Goal: Navigation & Orientation: Find specific page/section

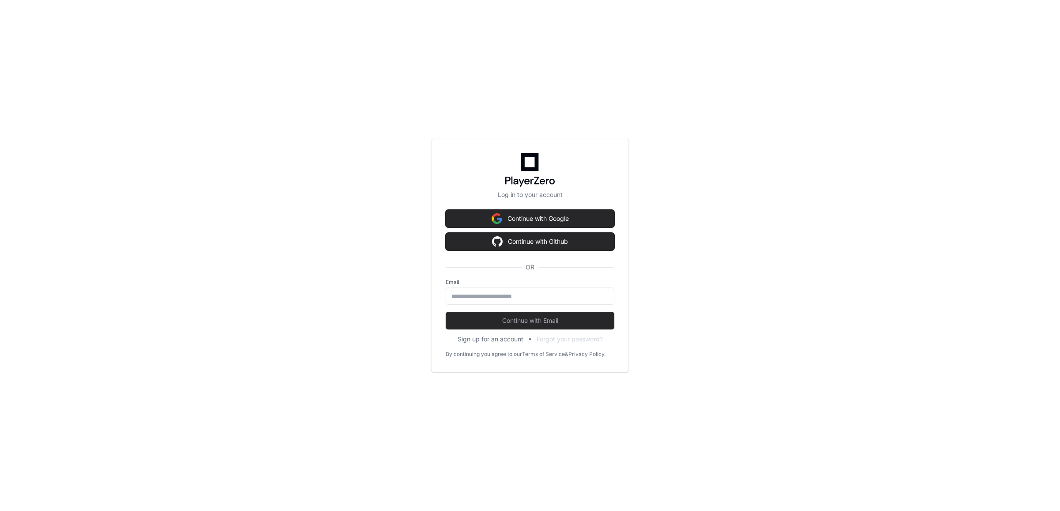
click at [543, 228] on div "Continue with Google Continue with Github OR" at bounding box center [530, 244] width 169 height 69
click at [543, 221] on button "Continue with Google" at bounding box center [530, 219] width 169 height 18
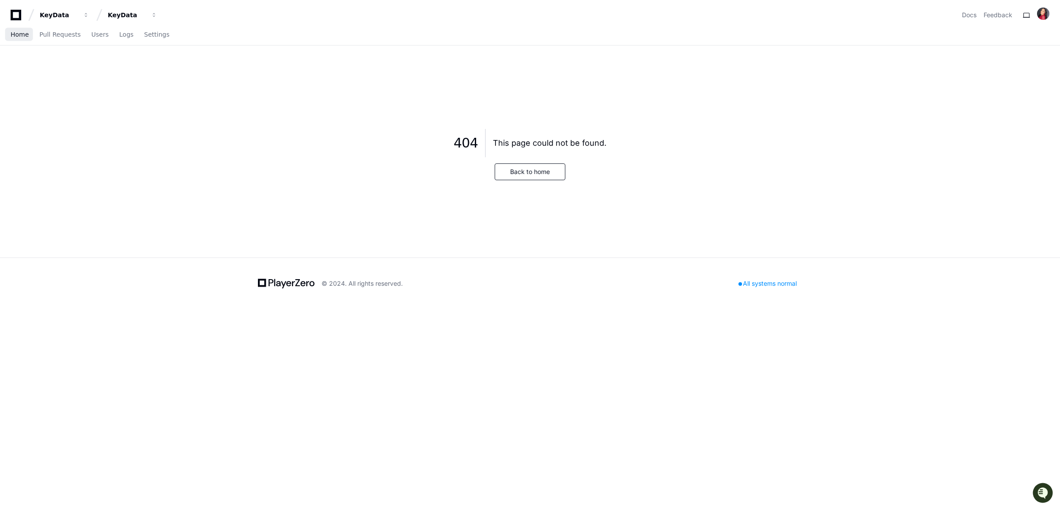
click at [24, 32] on span "Home" at bounding box center [20, 34] width 18 height 5
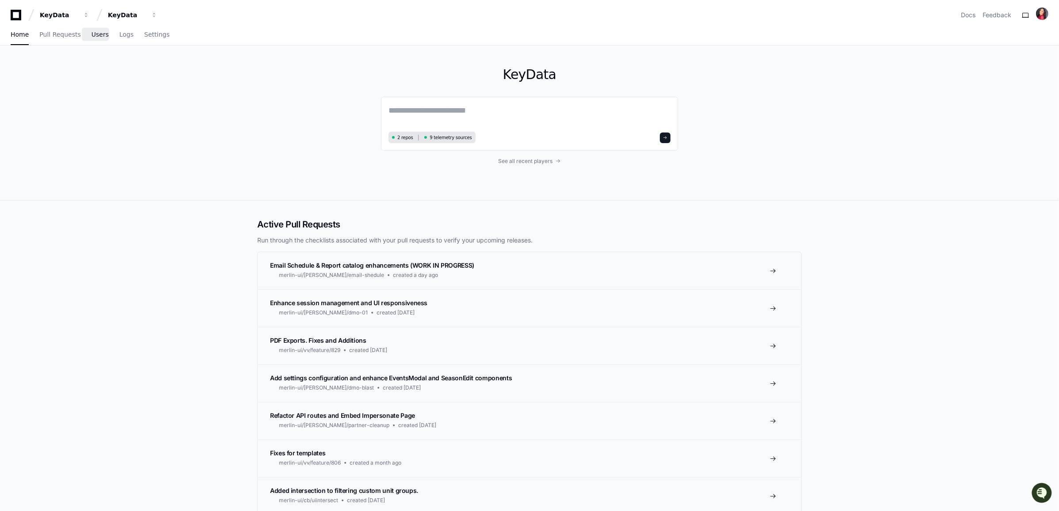
click at [91, 32] on span "Users" at bounding box center [99, 34] width 17 height 5
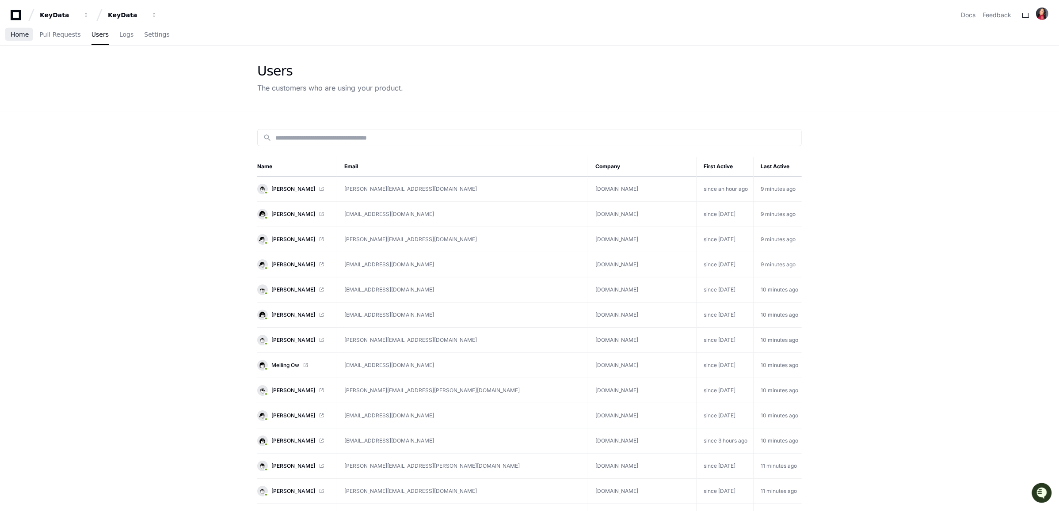
click at [15, 34] on span "Home" at bounding box center [20, 34] width 18 height 5
